Goal: Book appointment/travel/reservation

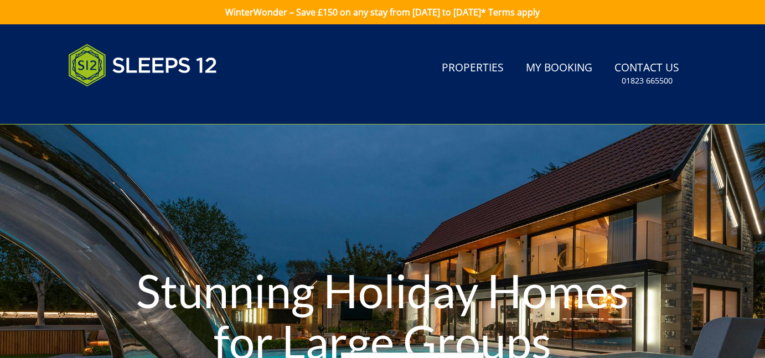
select select "13"
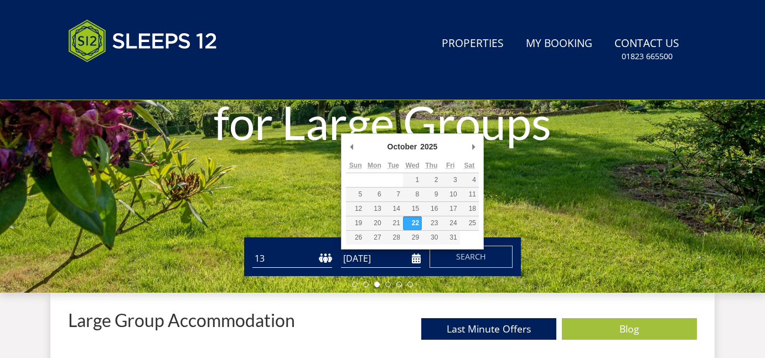
click at [413, 256] on input "[DATE]" at bounding box center [381, 259] width 80 height 18
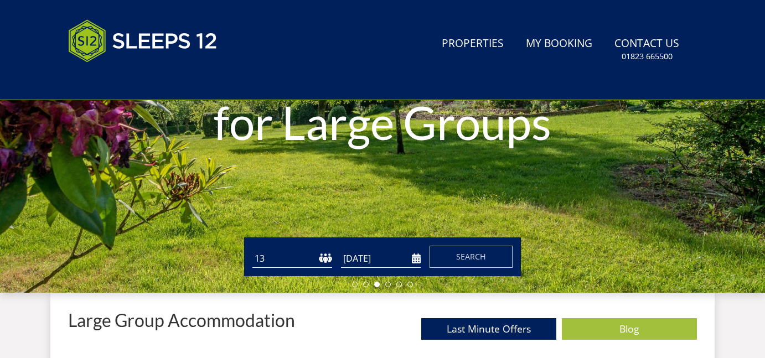
click at [398, 258] on input "[DATE]" at bounding box center [381, 259] width 80 height 18
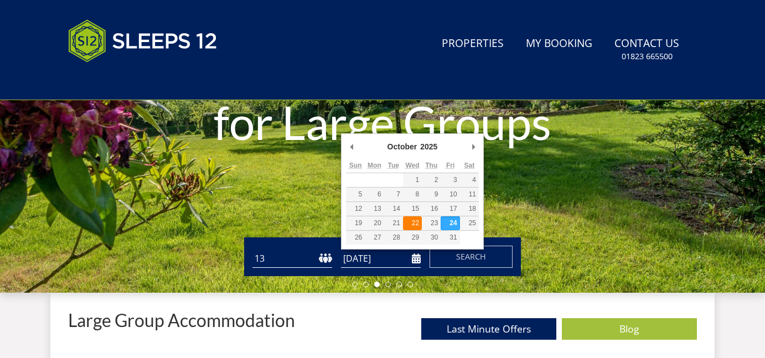
type input "[DATE]"
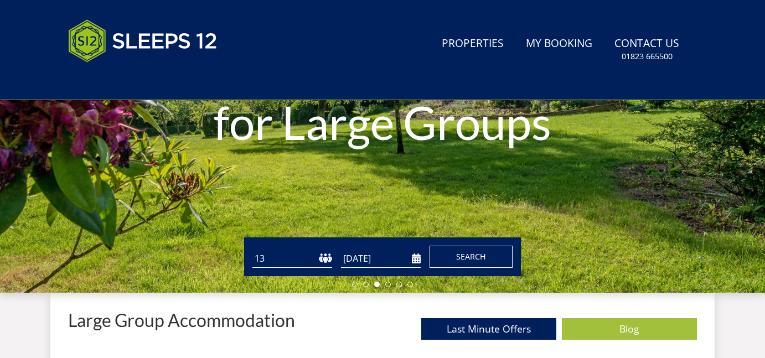
click at [456, 251] on span "Search" at bounding box center [471, 256] width 30 height 11
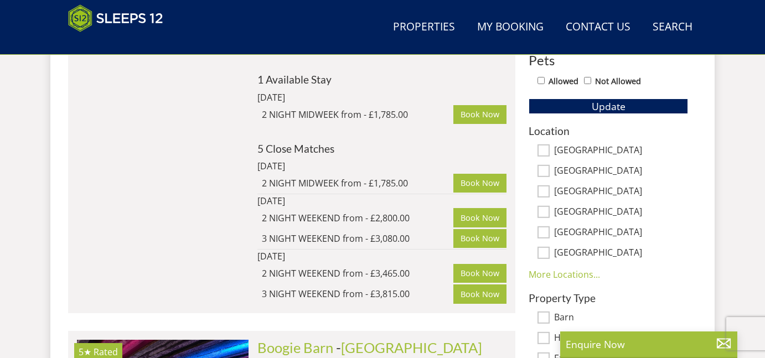
scroll to position [658, 0]
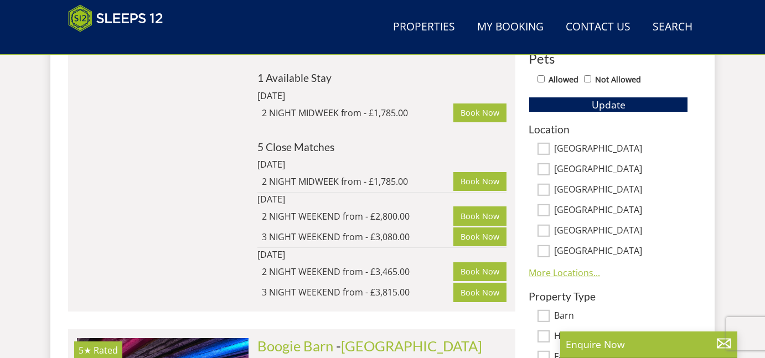
click at [559, 267] on link "More Locations..." at bounding box center [564, 273] width 71 height 12
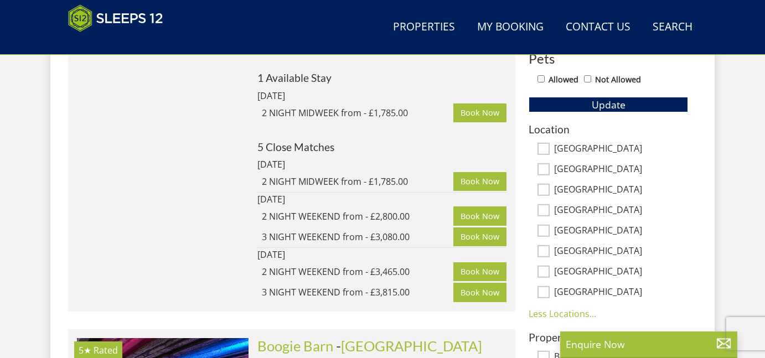
click at [545, 227] on input "[GEOGRAPHIC_DATA]" at bounding box center [544, 231] width 12 height 12
checkbox input "true"
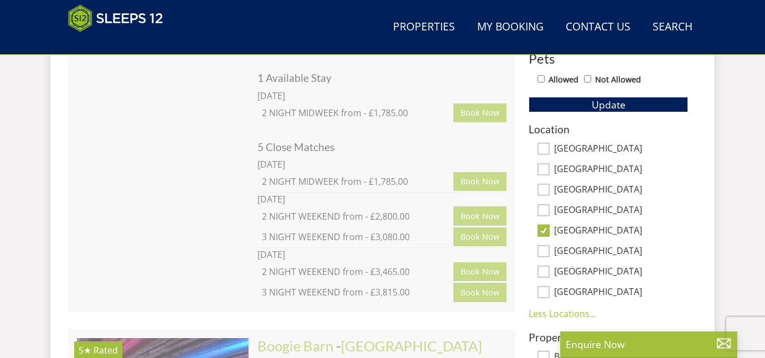
click at [545, 170] on input "[GEOGRAPHIC_DATA]" at bounding box center [544, 169] width 12 height 12
checkbox input "true"
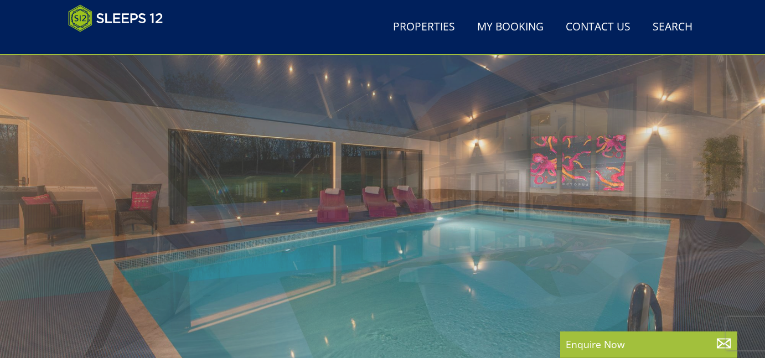
scroll to position [0, 0]
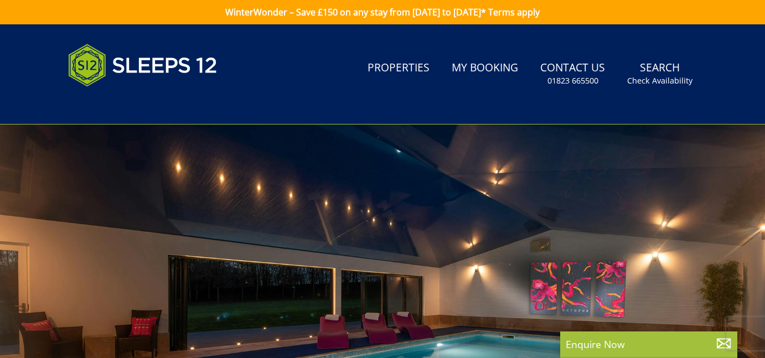
select select "13"
